Goal: Transaction & Acquisition: Purchase product/service

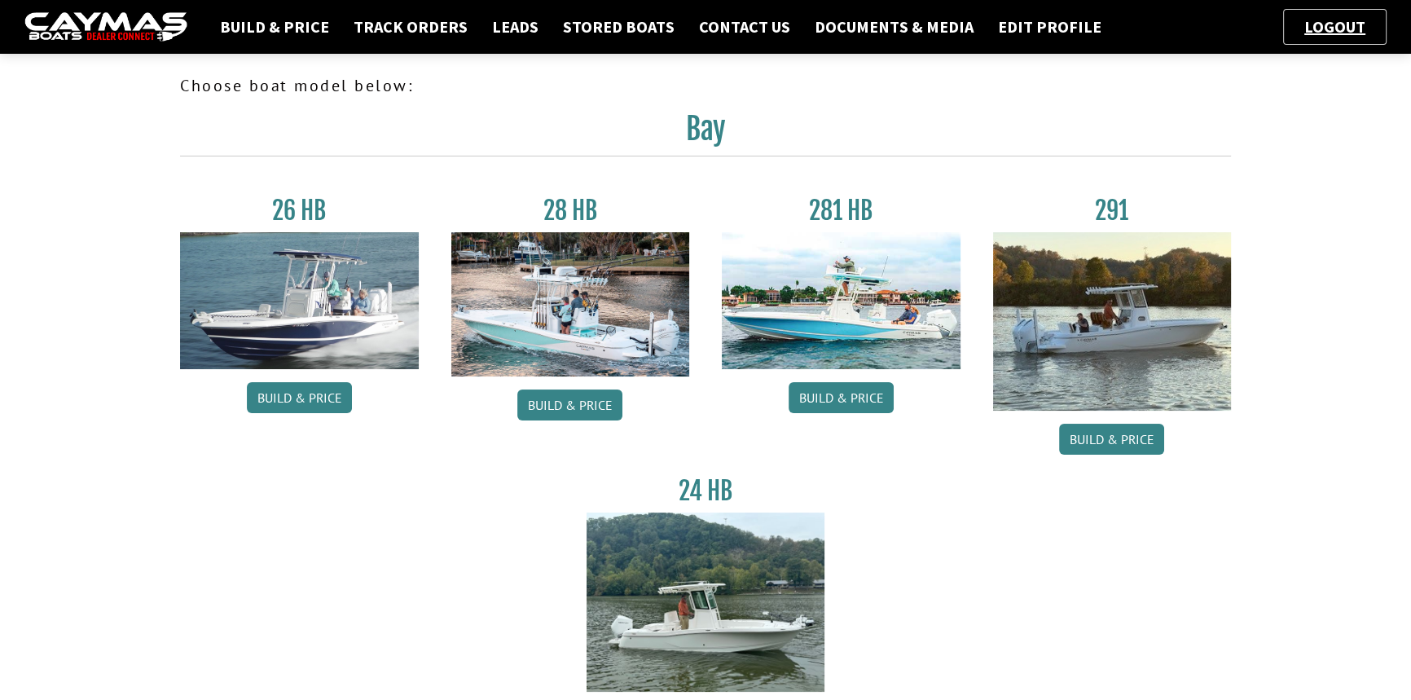
click at [1123, 443] on link "Build & Price" at bounding box center [1111, 439] width 105 height 31
